Goal: Check status: Check status

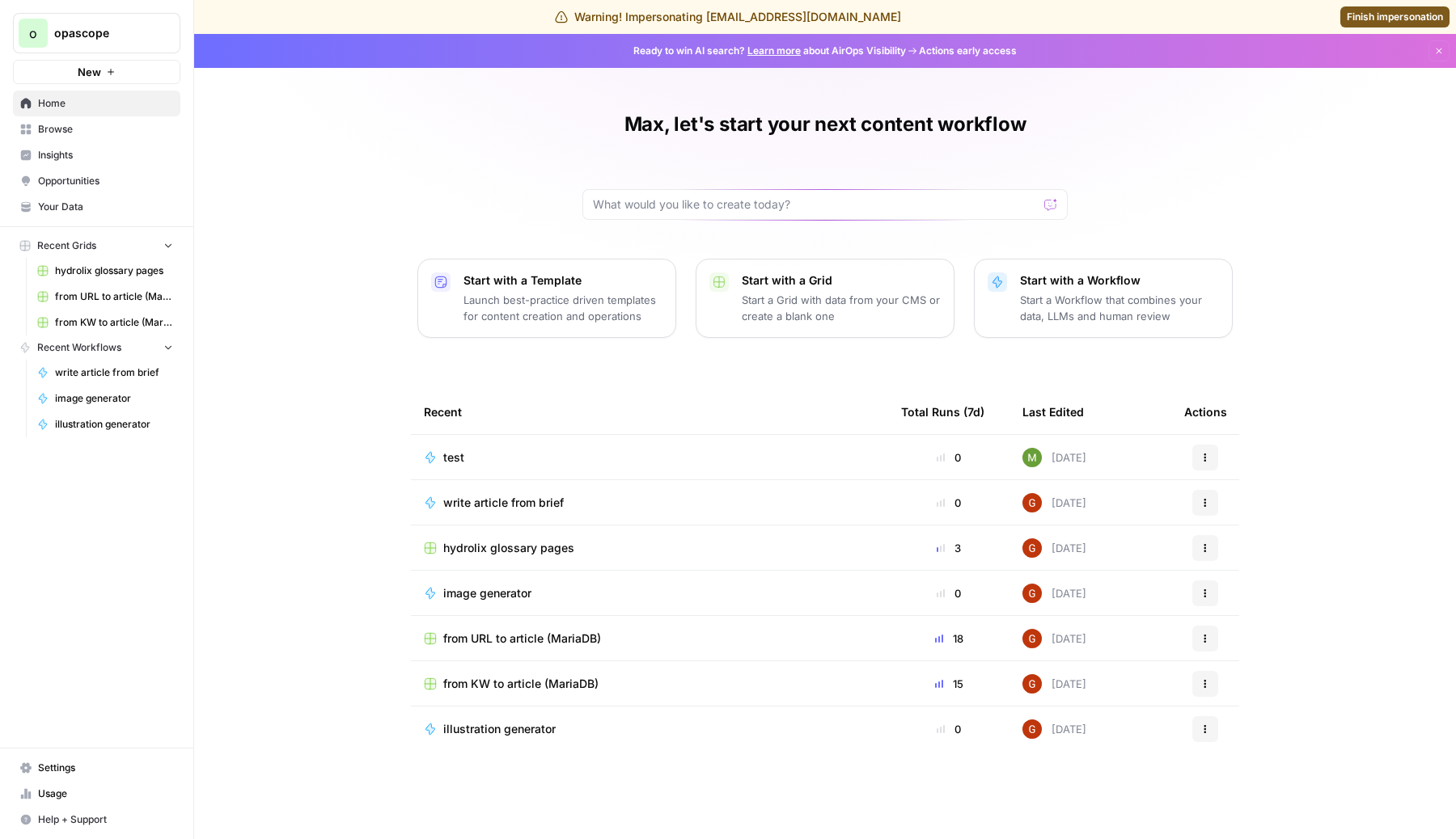
click at [67, 793] on span "Usage" at bounding box center [105, 794] width 135 height 15
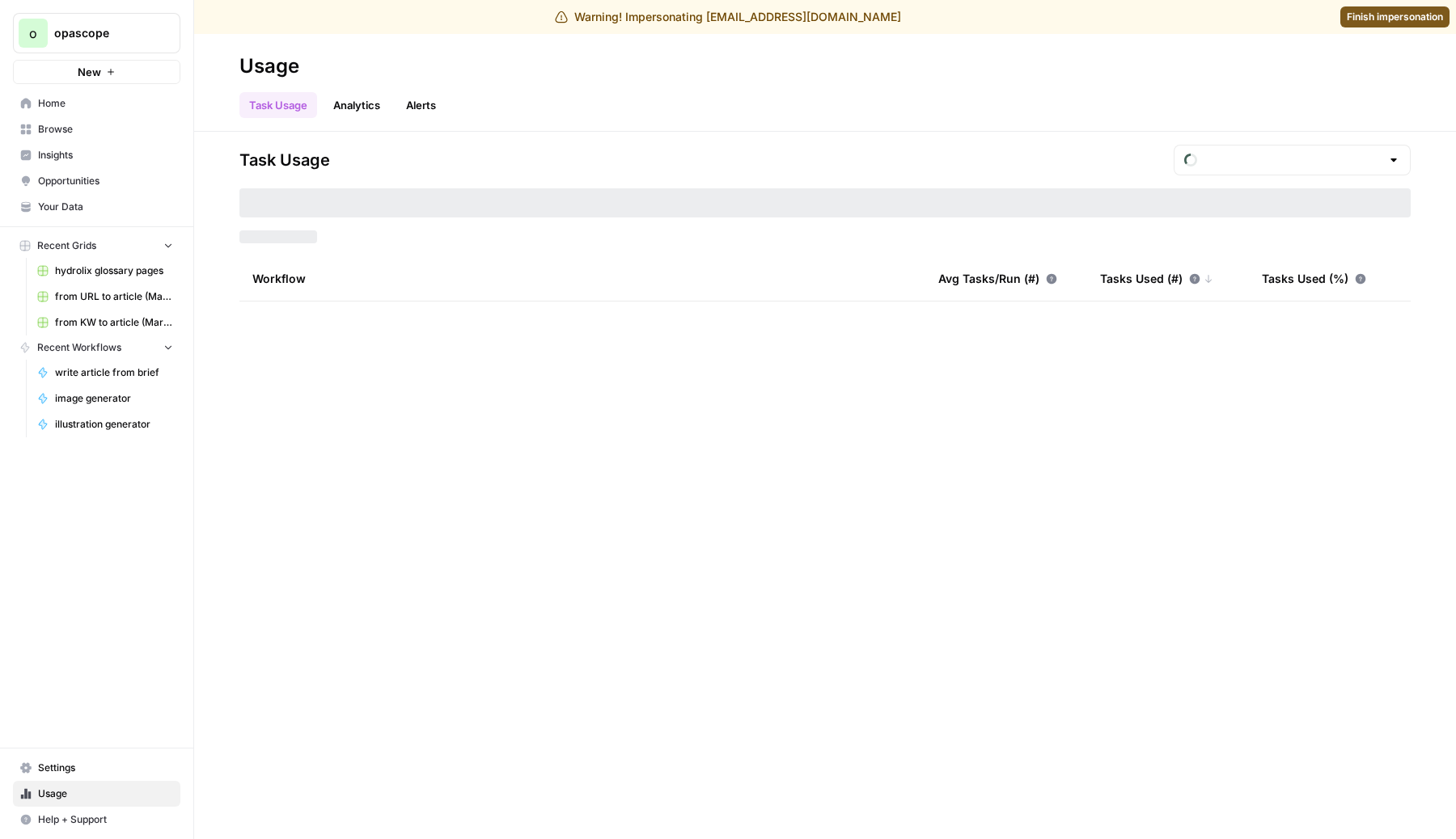
type input "September Tasks"
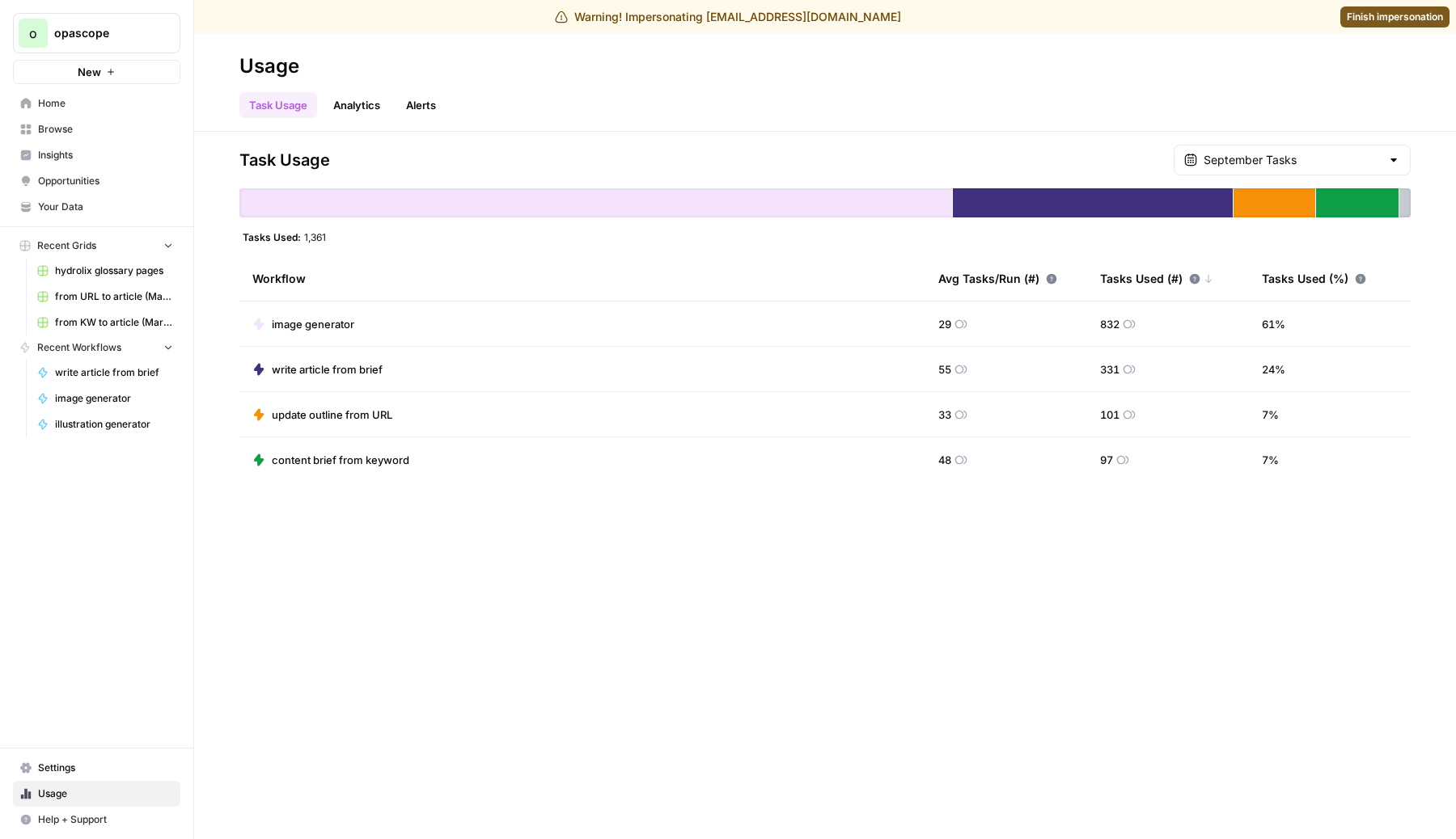
click at [1265, 149] on div "September Tasks" at bounding box center [1292, 160] width 237 height 31
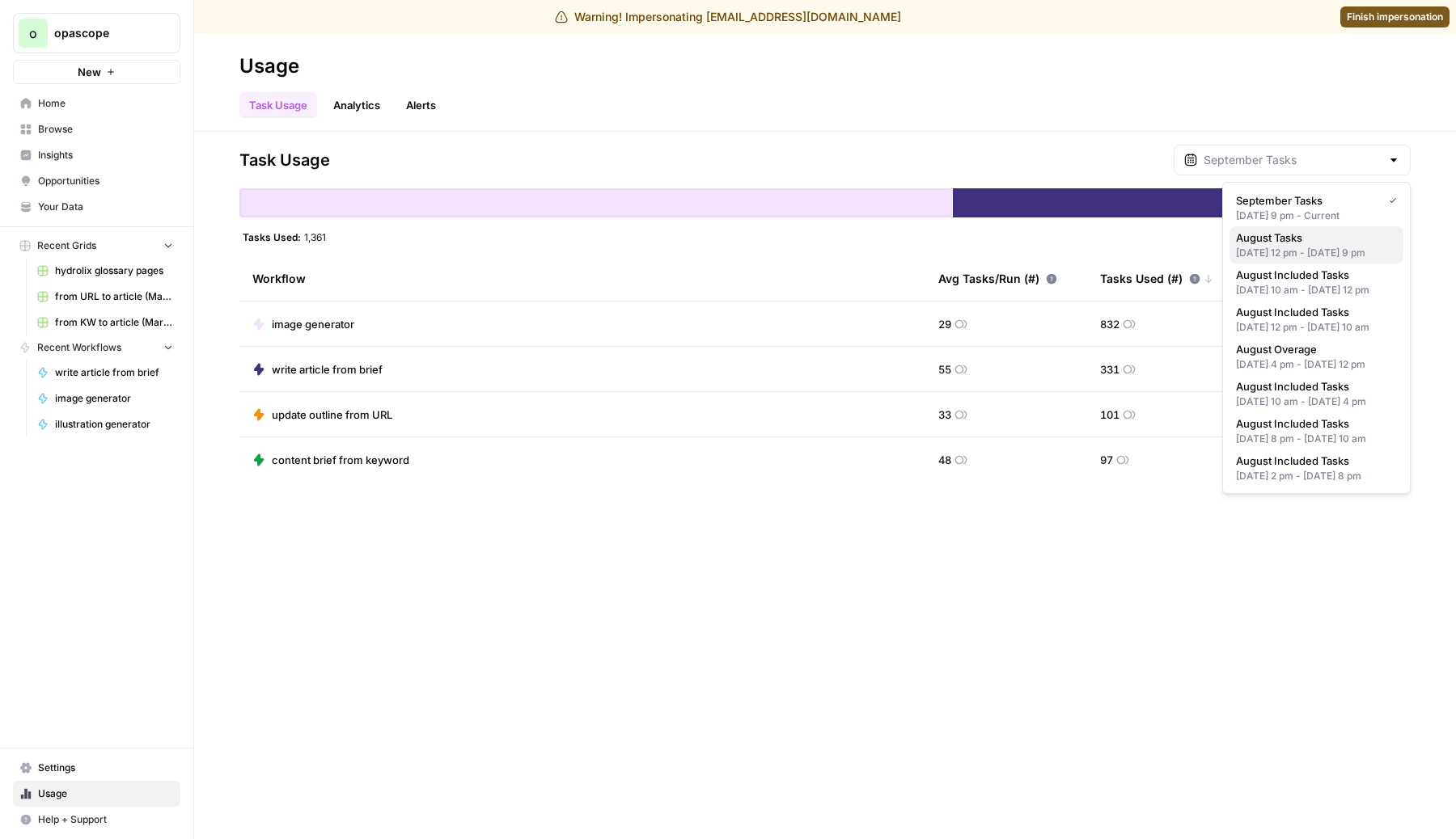
click at [1295, 254] on div "[DATE] 12 pm - [DATE] 9 pm" at bounding box center [1317, 253] width 161 height 15
type input "August Tasks"
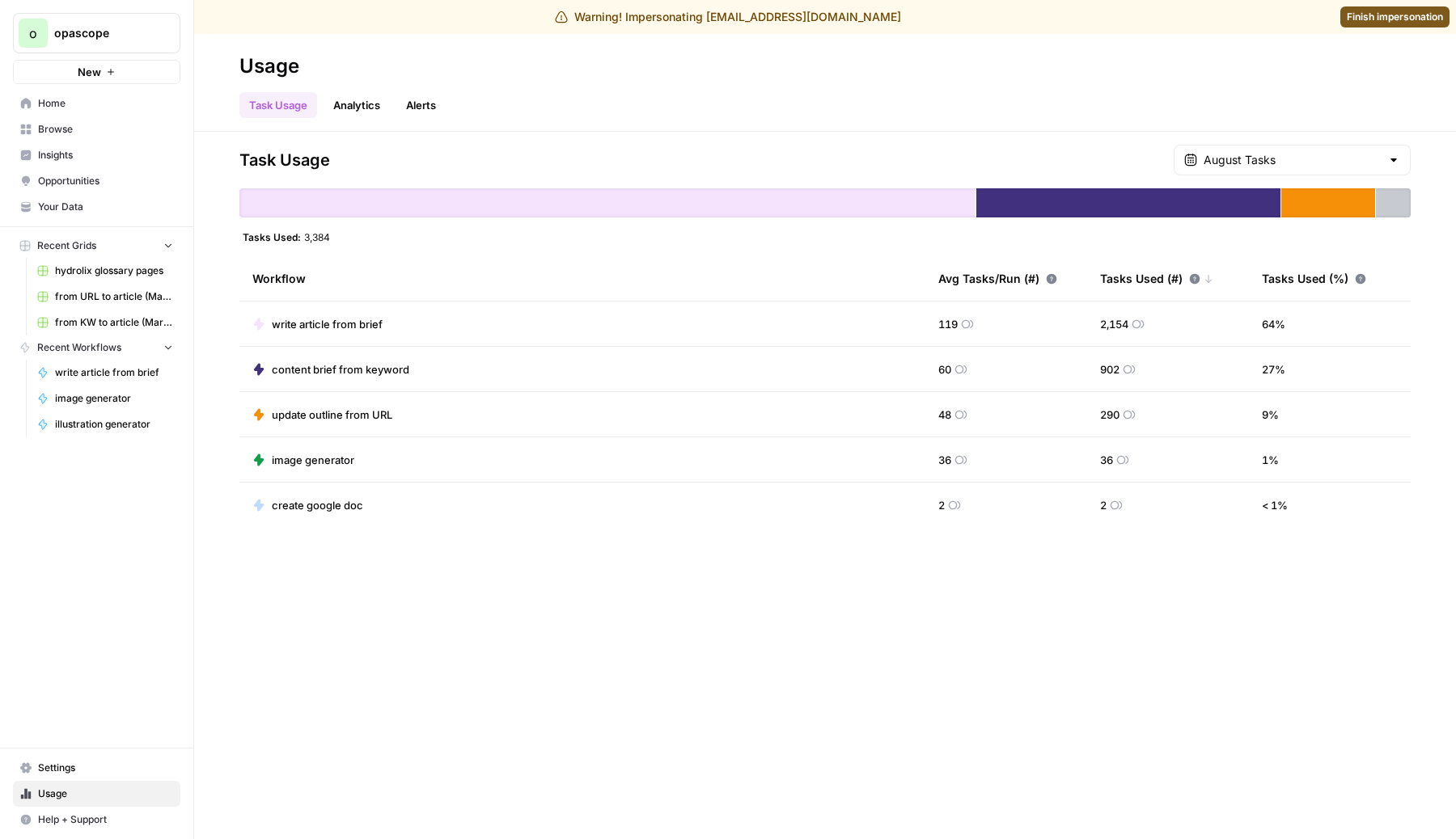
drag, startPoint x: 304, startPoint y: 235, endPoint x: 336, endPoint y: 235, distance: 32.0
click at [336, 235] on div "Tasks Used: 3,384" at bounding box center [825, 237] width 1172 height 13
copy span "3,384"
click at [1388, 15] on span "Finish impersonation" at bounding box center [1395, 17] width 96 height 15
